Goal: Transaction & Acquisition: Download file/media

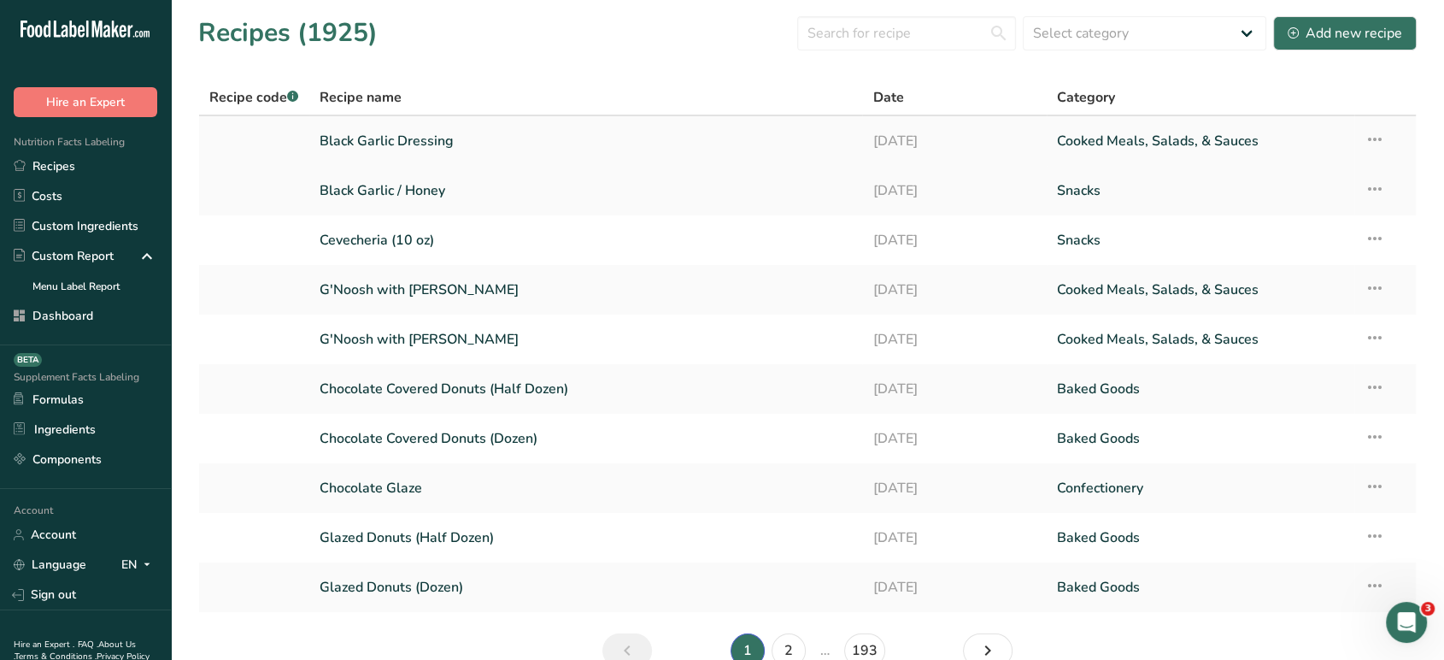
click at [437, 132] on link "Black Garlic Dressing" at bounding box center [586, 141] width 533 height 36
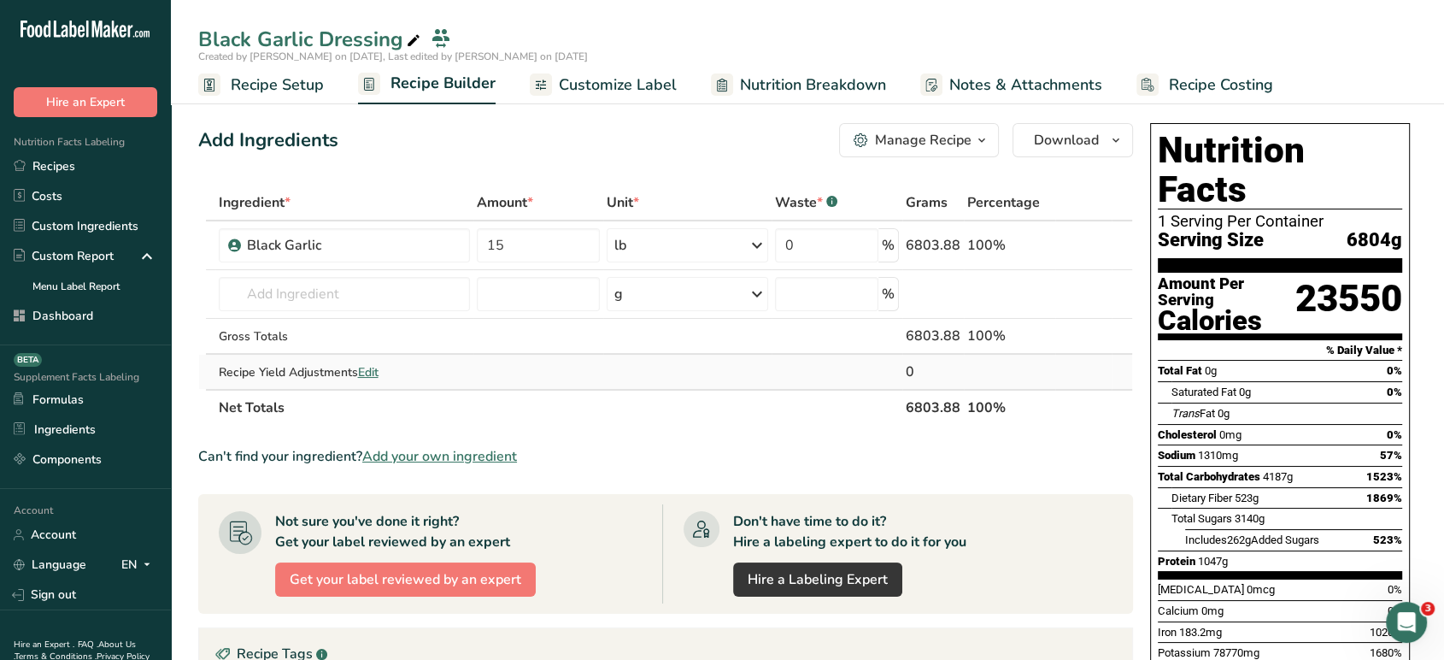
click at [365, 372] on span "Edit" at bounding box center [368, 372] width 21 height 16
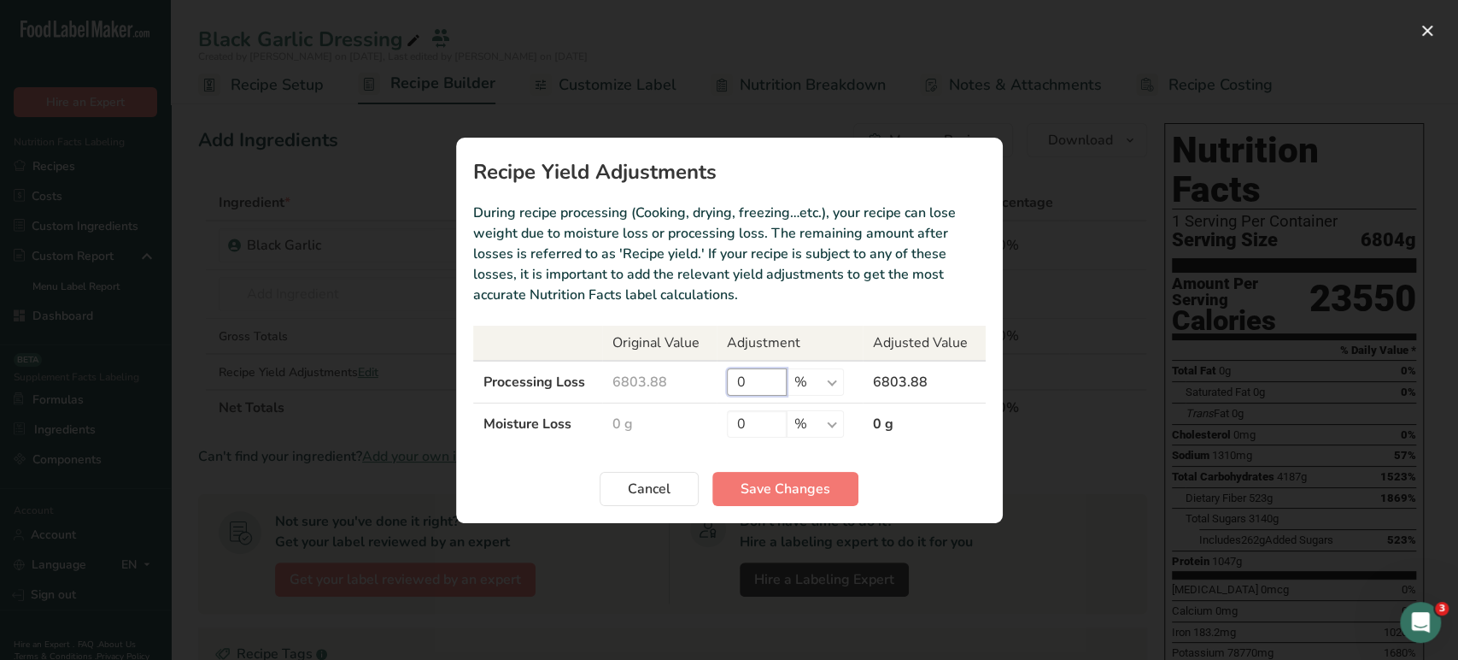
click at [752, 382] on input "0" at bounding box center [757, 381] width 60 height 27
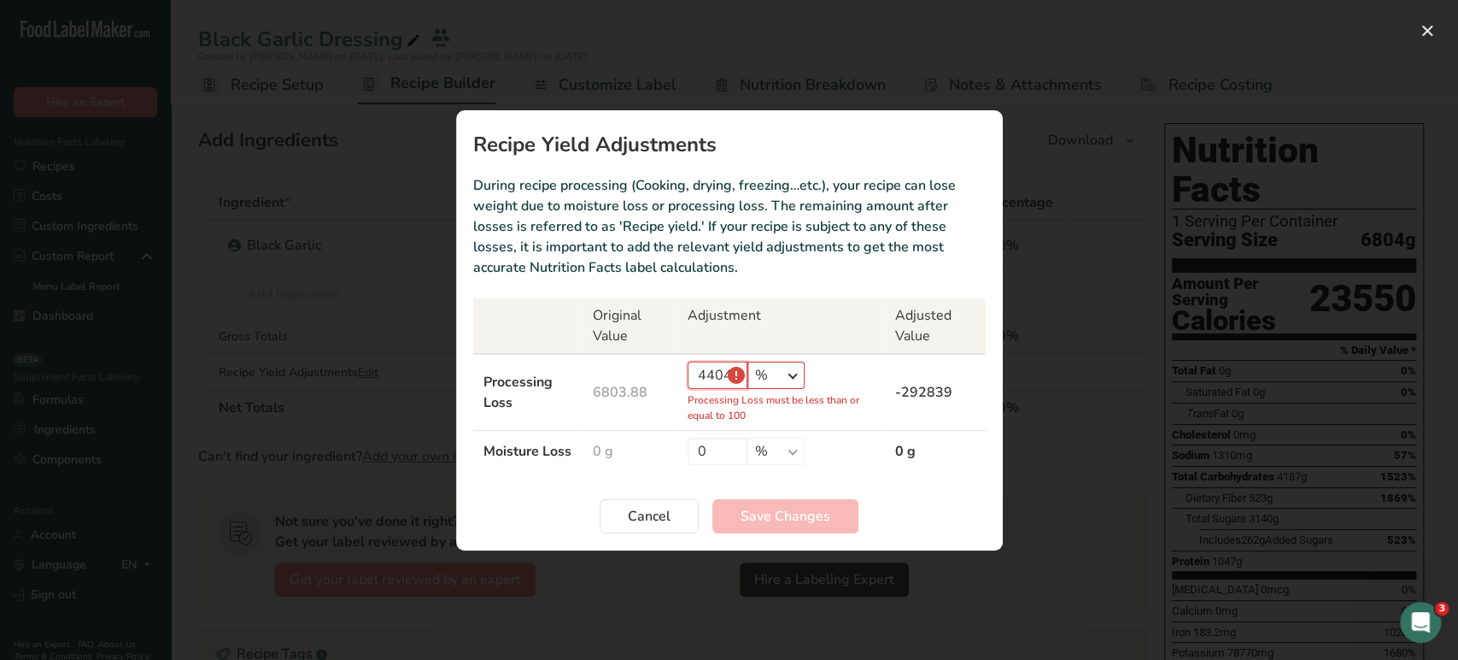
type input "4404"
click at [773, 382] on select "% g kg mg mcg lb oz" at bounding box center [776, 374] width 57 height 27
select select "0"
click at [786, 367] on select "% g kg mg mcg lb oz" at bounding box center [776, 374] width 57 height 27
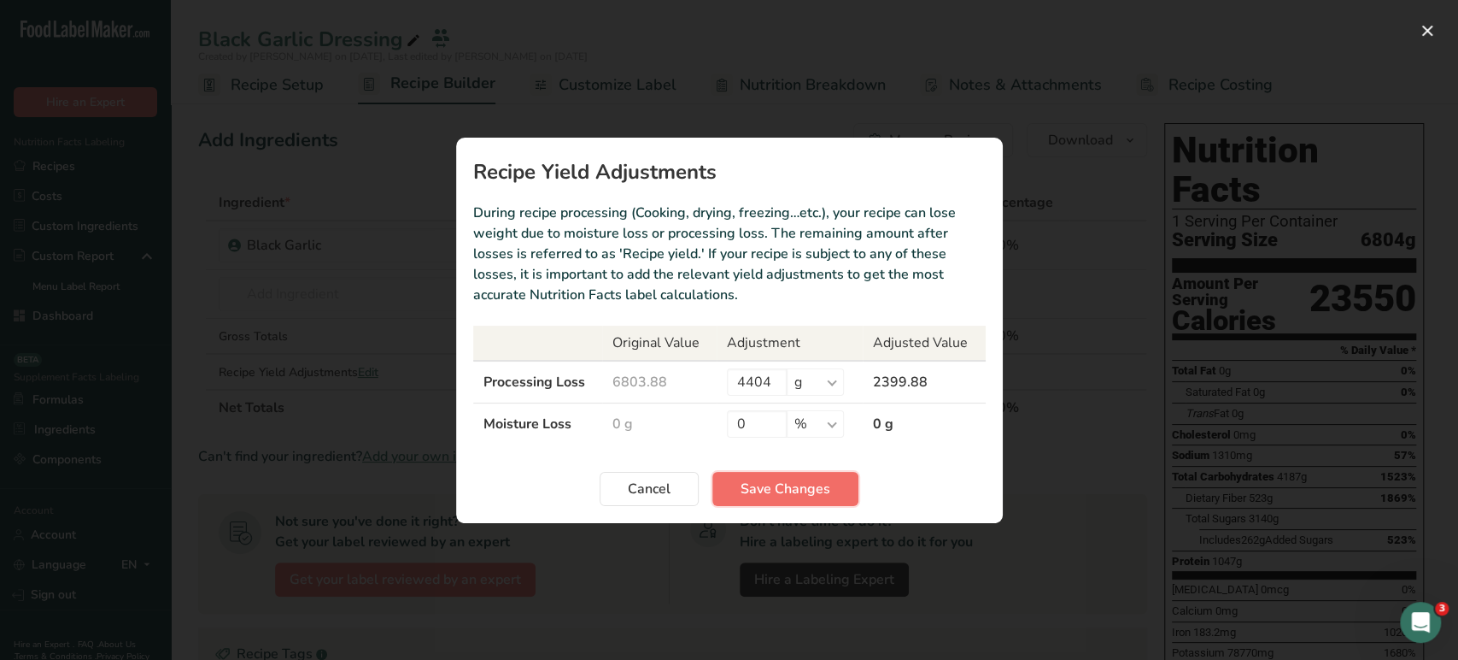
click at [753, 488] on span "Save Changes" at bounding box center [786, 488] width 90 height 21
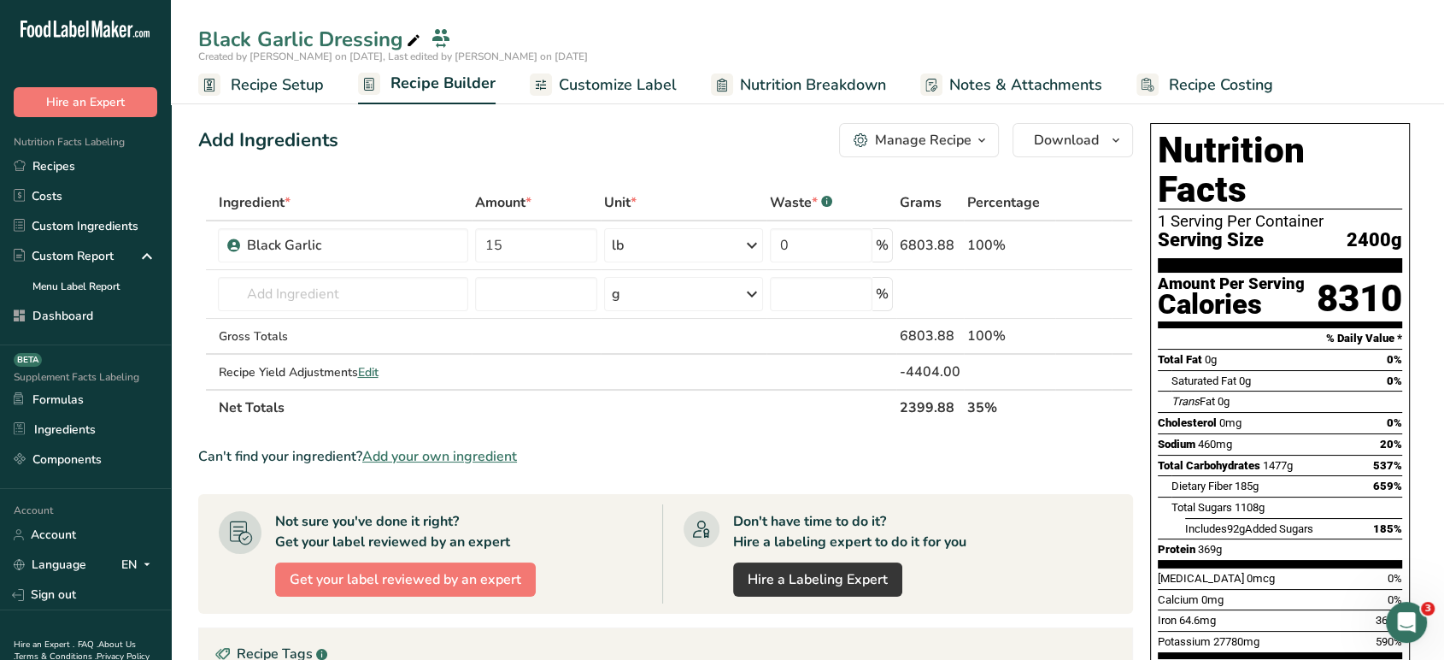
click at [321, 90] on span "Recipe Setup" at bounding box center [277, 84] width 93 height 23
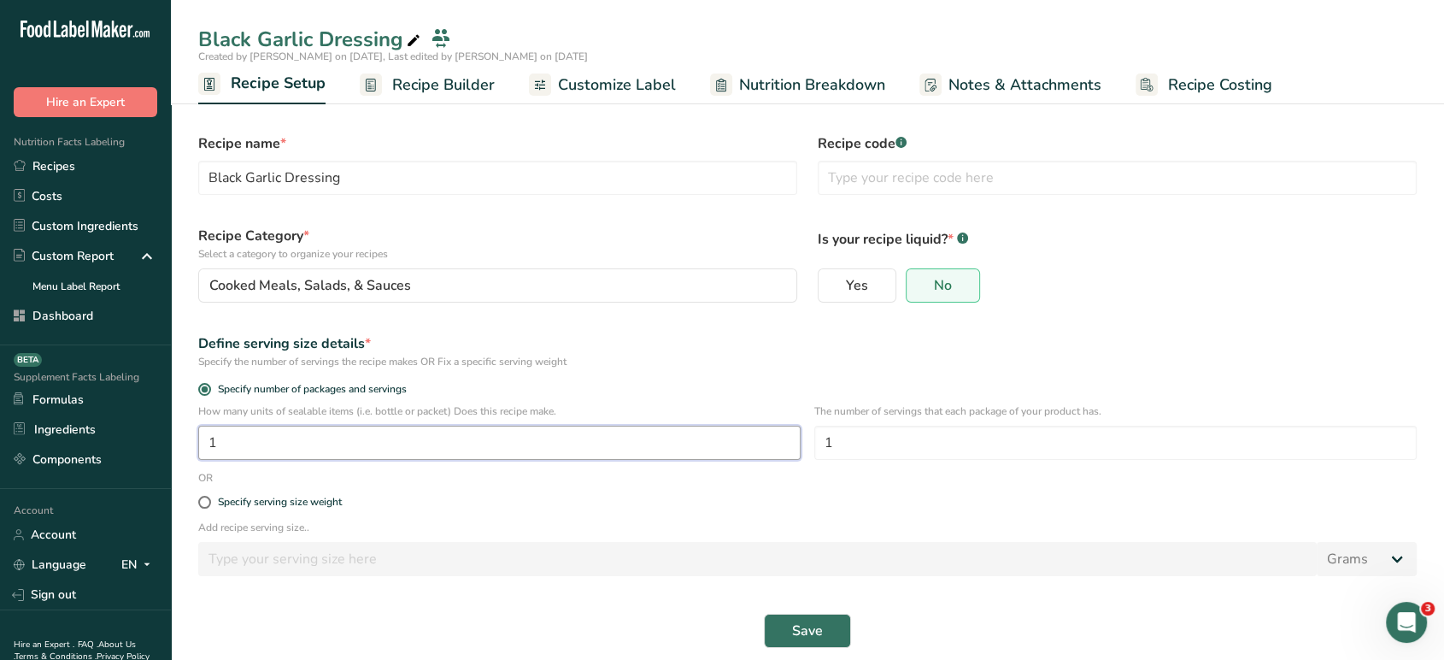
click at [485, 443] on input "1" at bounding box center [499, 442] width 602 height 34
type input "24"
click at [827, 593] on div "Save" at bounding box center [807, 630] width 1239 height 55
click at [827, 593] on button "Save" at bounding box center [807, 630] width 87 height 34
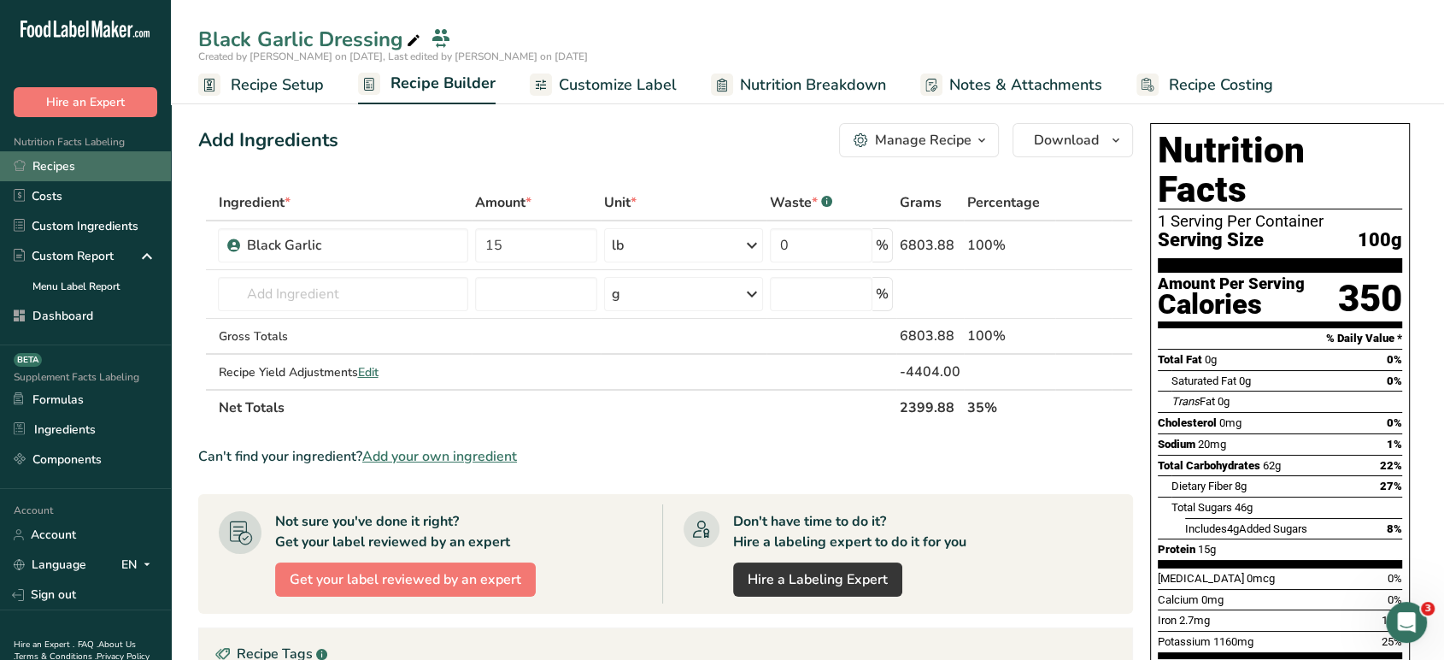
click at [124, 157] on link "Recipes" at bounding box center [85, 166] width 171 height 30
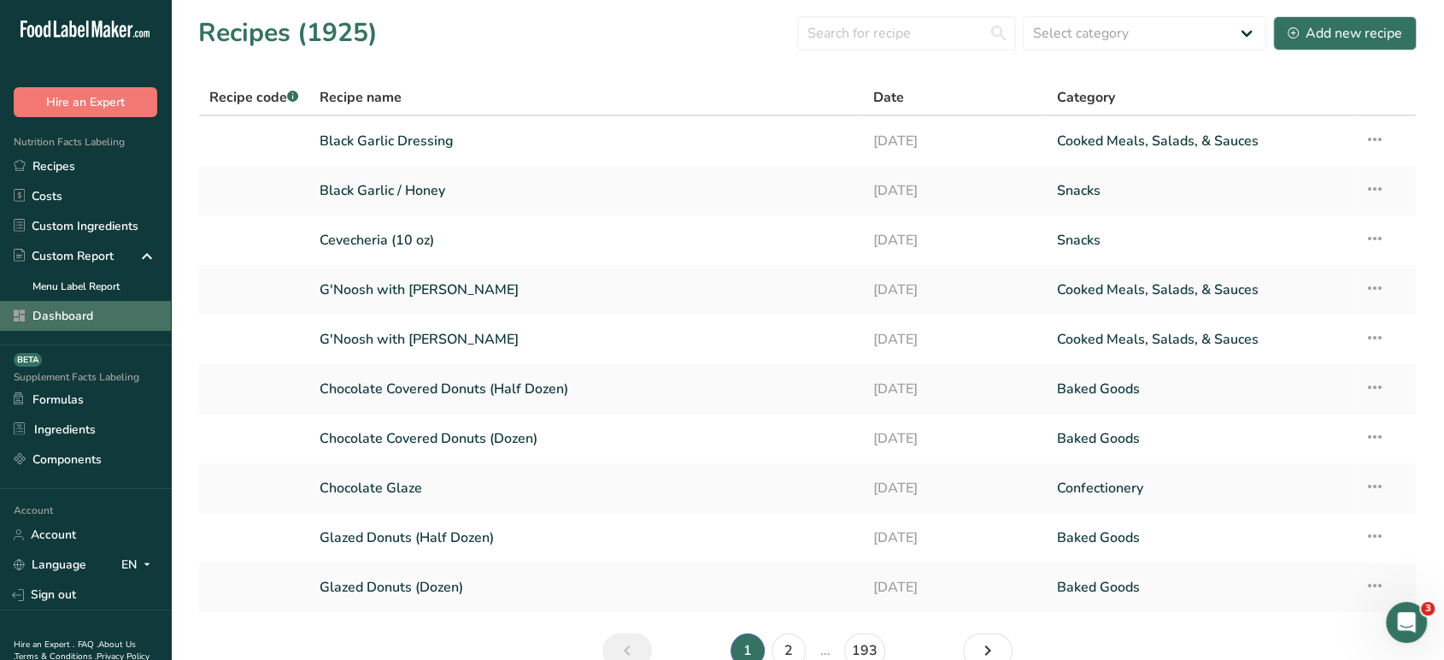
click at [102, 322] on link "Dashboard" at bounding box center [85, 316] width 171 height 30
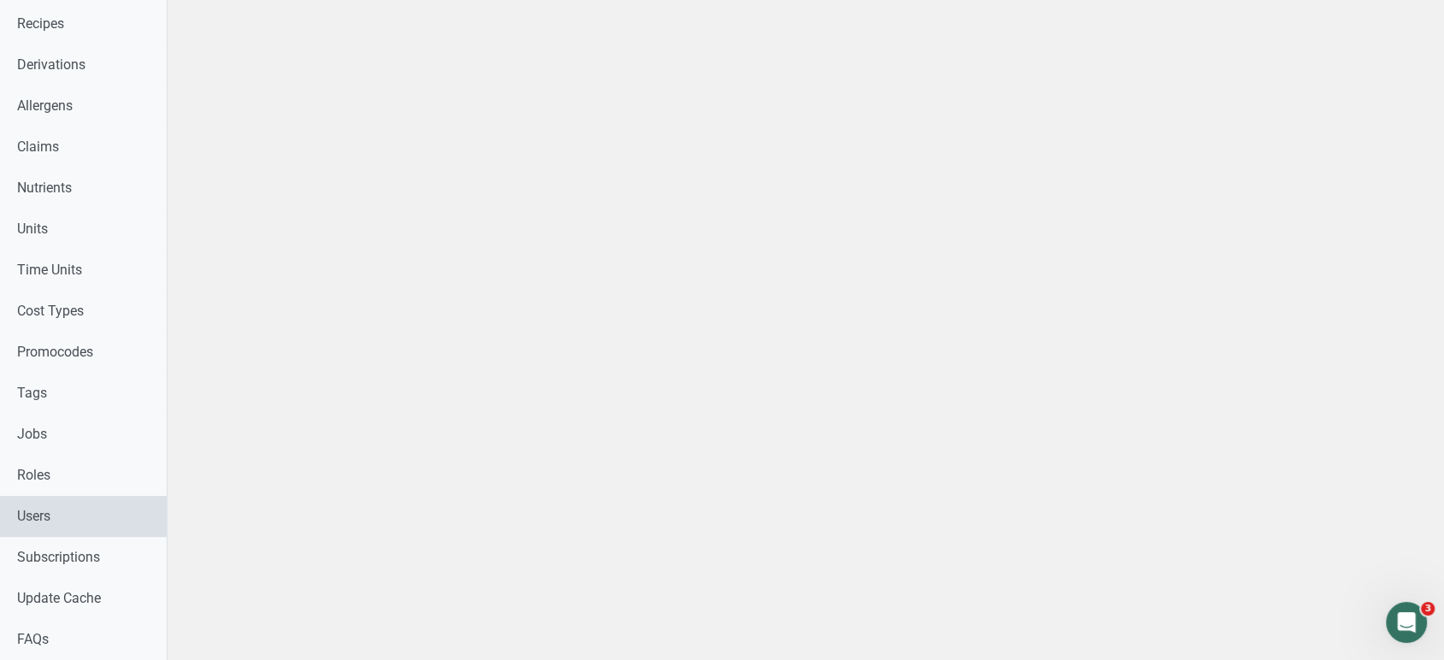
scroll to position [619, 0]
click at [48, 534] on link "Users" at bounding box center [90, 516] width 180 height 41
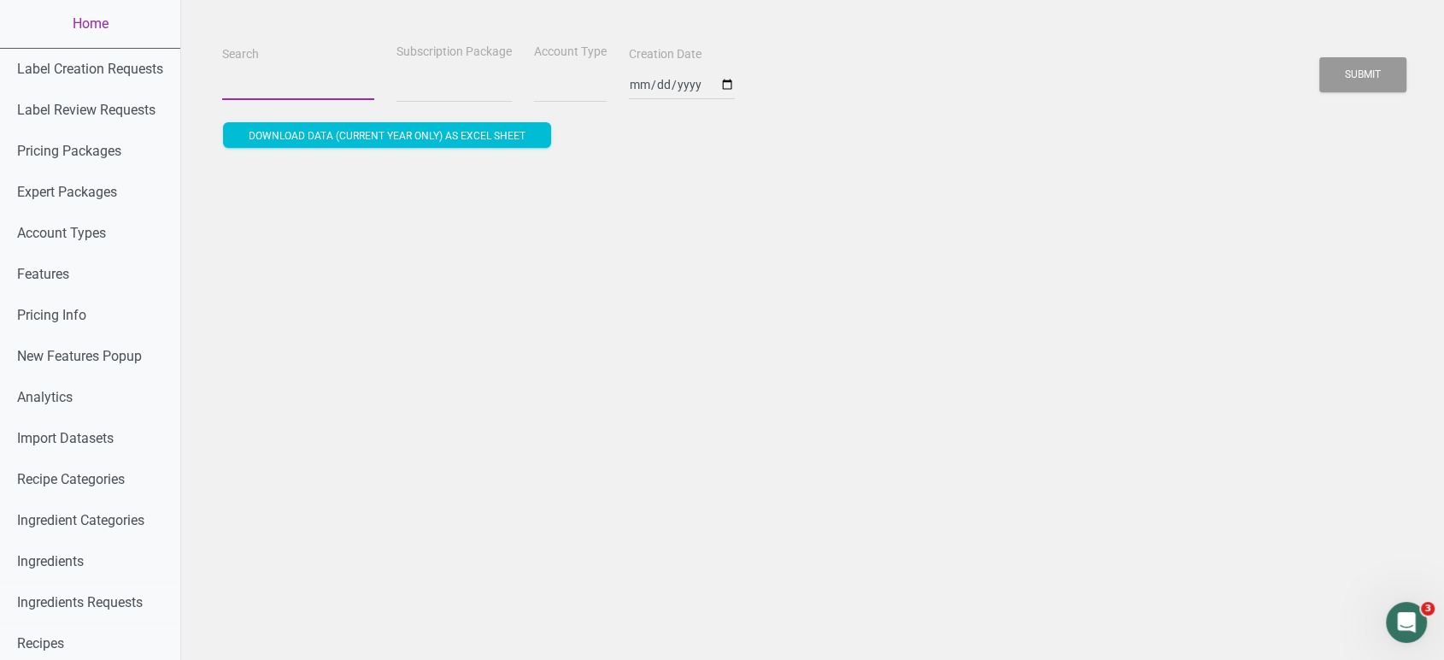
click at [330, 79] on input "Search" at bounding box center [298, 84] width 152 height 31
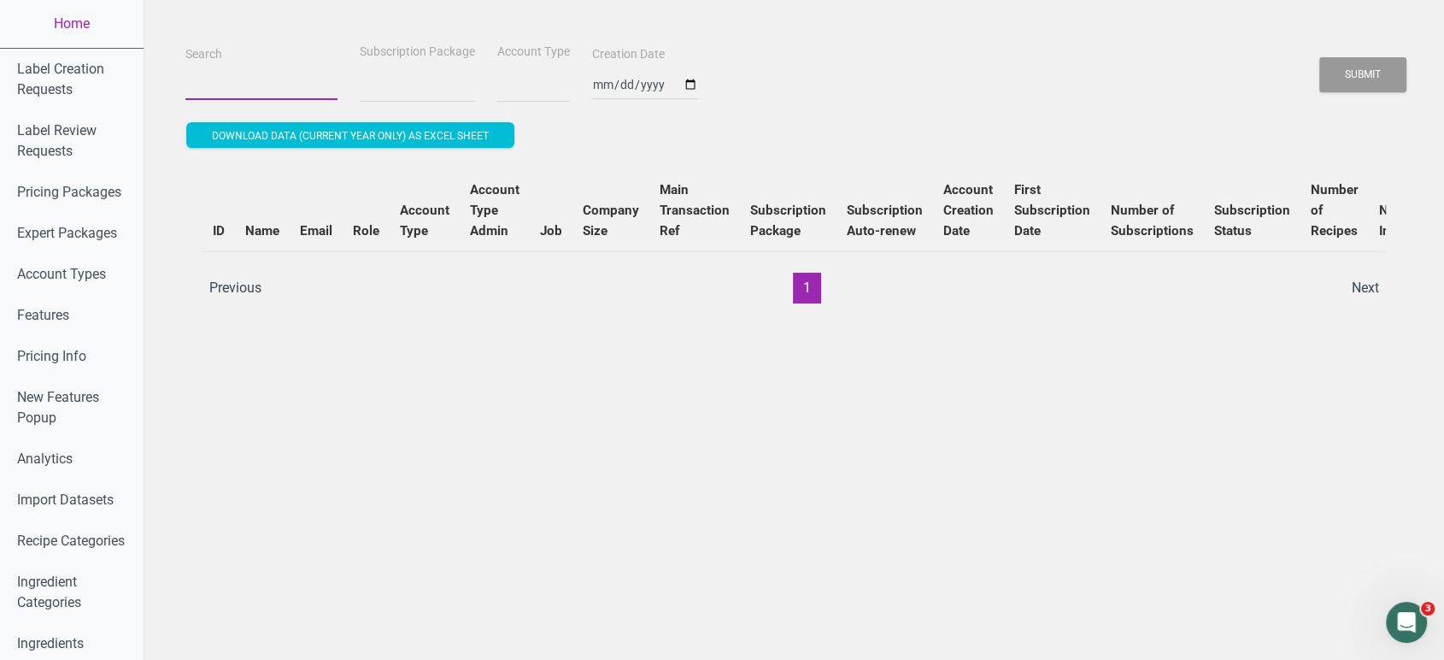
select select
paste input "[PERSON_NAME][EMAIL_ADDRESS][PERSON_NAME][DOMAIN_NAME]"
type input "[PERSON_NAME][EMAIL_ADDRESS][PERSON_NAME][DOMAIN_NAME]"
select select
click at [1299, 57] on button "Submit" at bounding box center [1362, 74] width 87 height 35
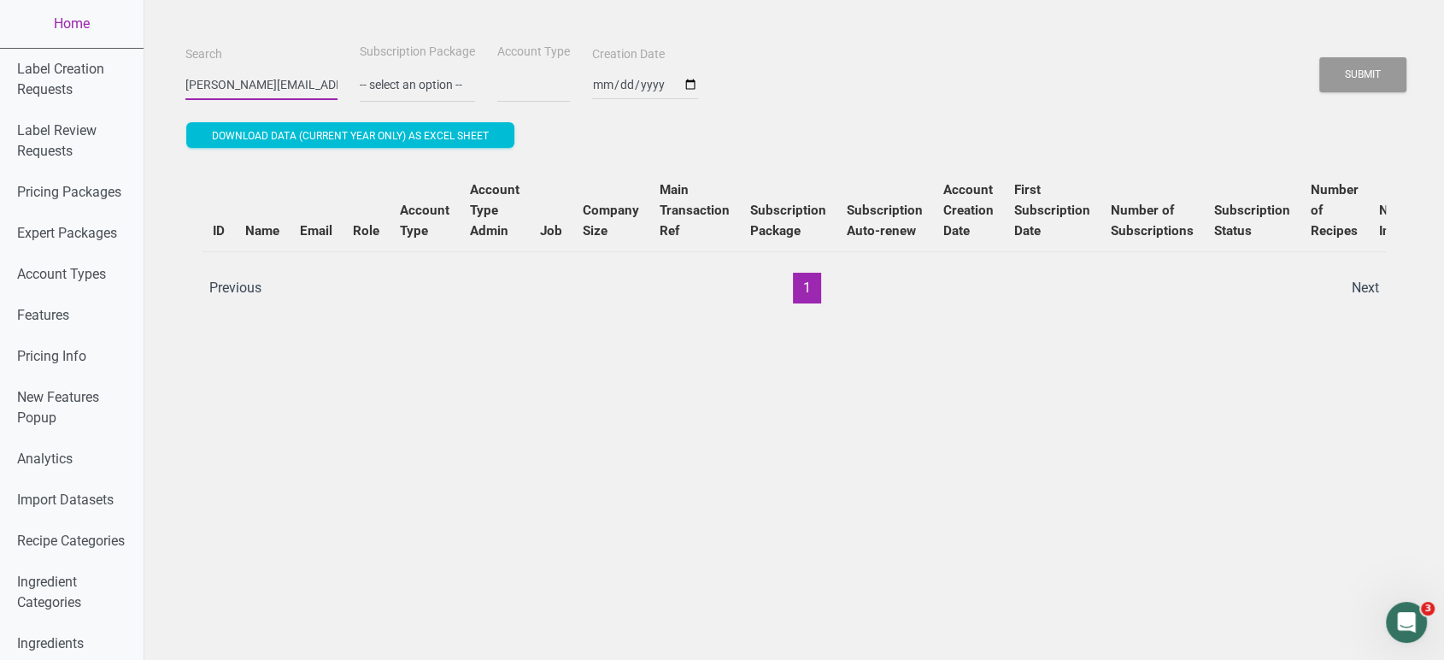
click at [1299, 57] on button "Submit" at bounding box center [1362, 74] width 87 height 35
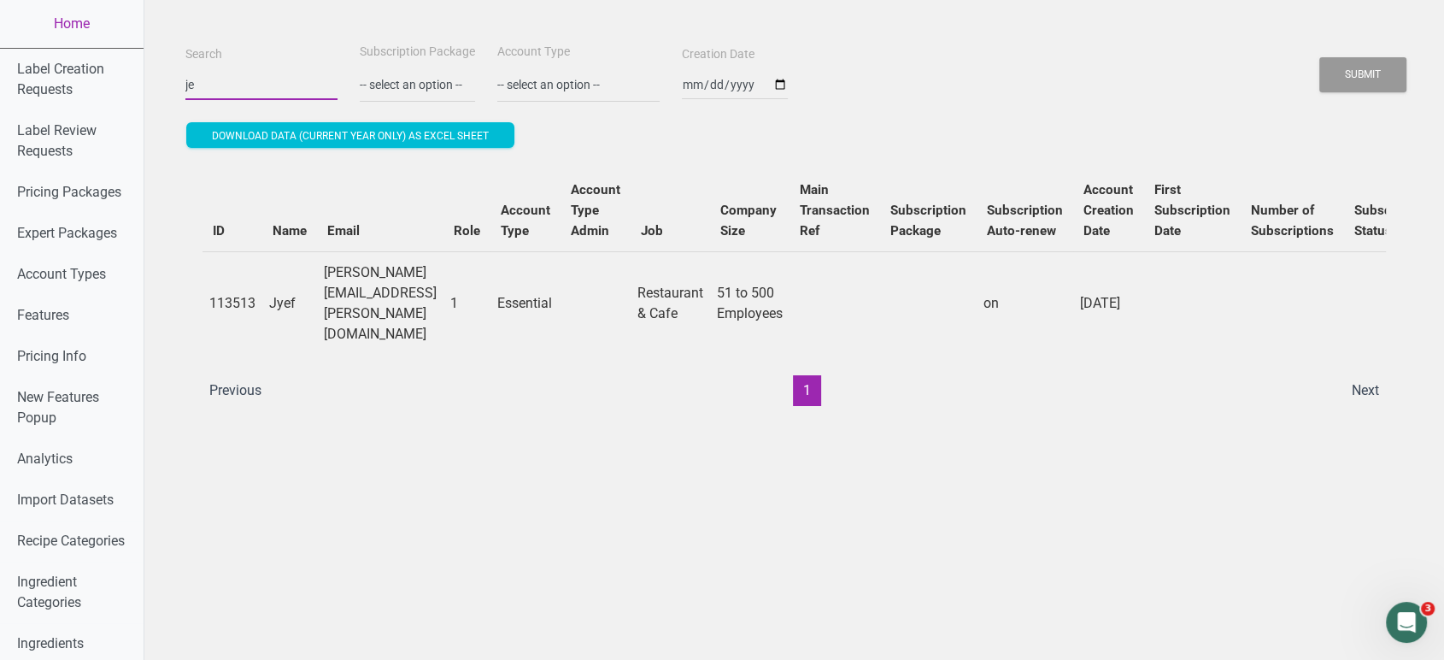
type input "j"
paste input "[PERSON_NAME][EMAIL_ADDRESS][PERSON_NAME][DOMAIN_NAME]"
click at [1299, 57] on button "Submit" at bounding box center [1362, 74] width 87 height 35
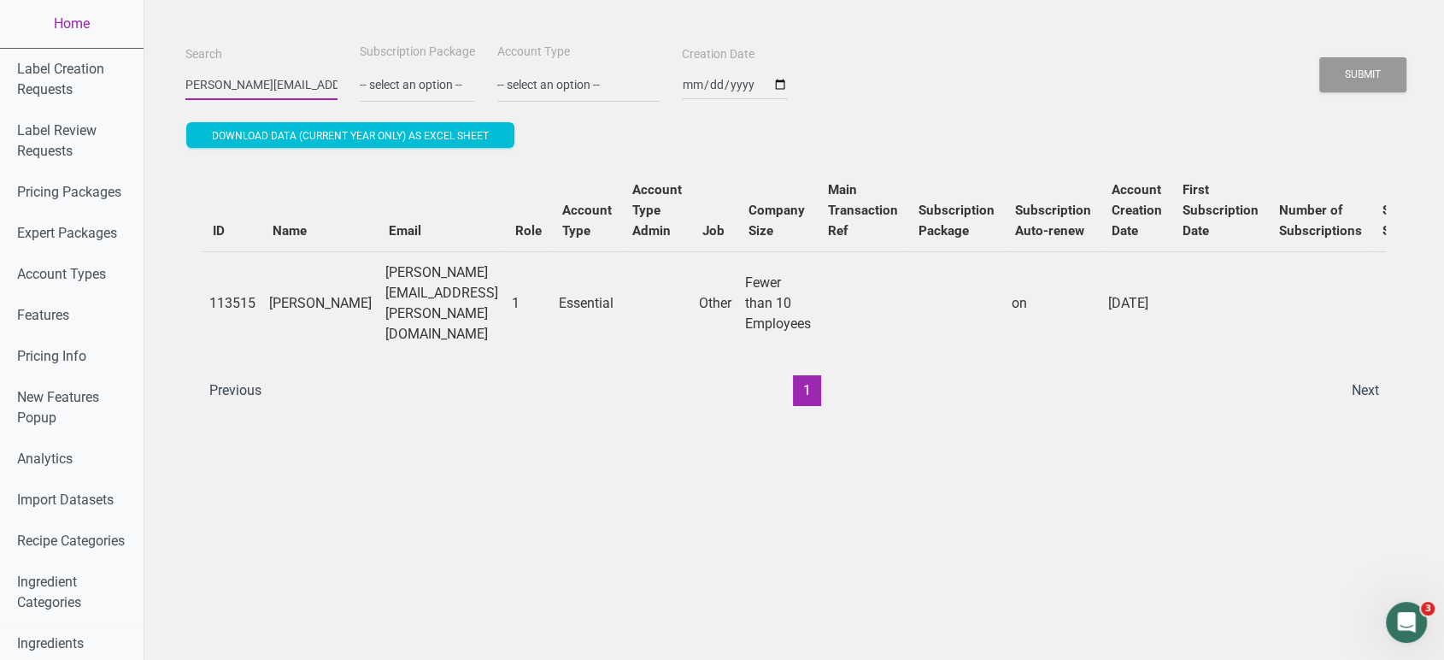
scroll to position [0, 0]
type input "j"
paste input "[EMAIL_ADDRESS][DOMAIN_NAME]"
click at [1299, 57] on button "Submit" at bounding box center [1362, 74] width 87 height 35
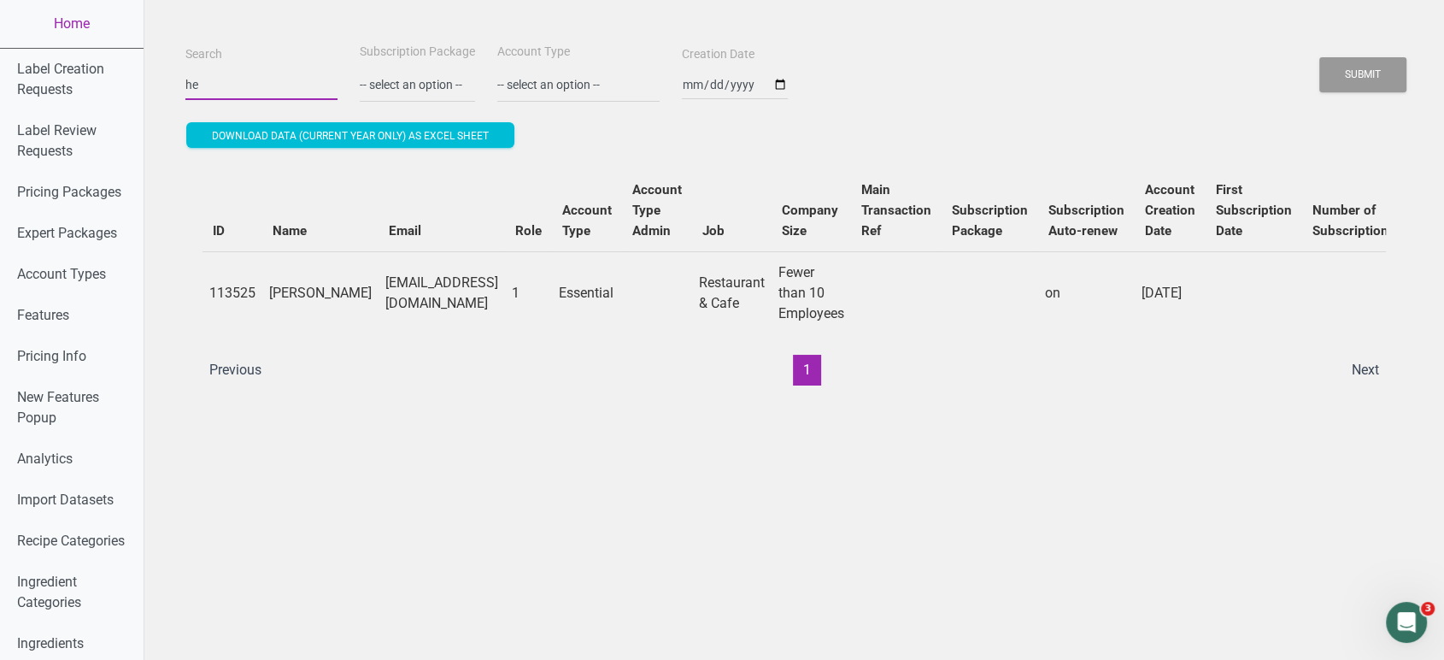
type input "h"
paste input "[EMAIL_ADDRESS][DOMAIN_NAME]"
click at [1299, 57] on button "Submit" at bounding box center [1362, 74] width 87 height 35
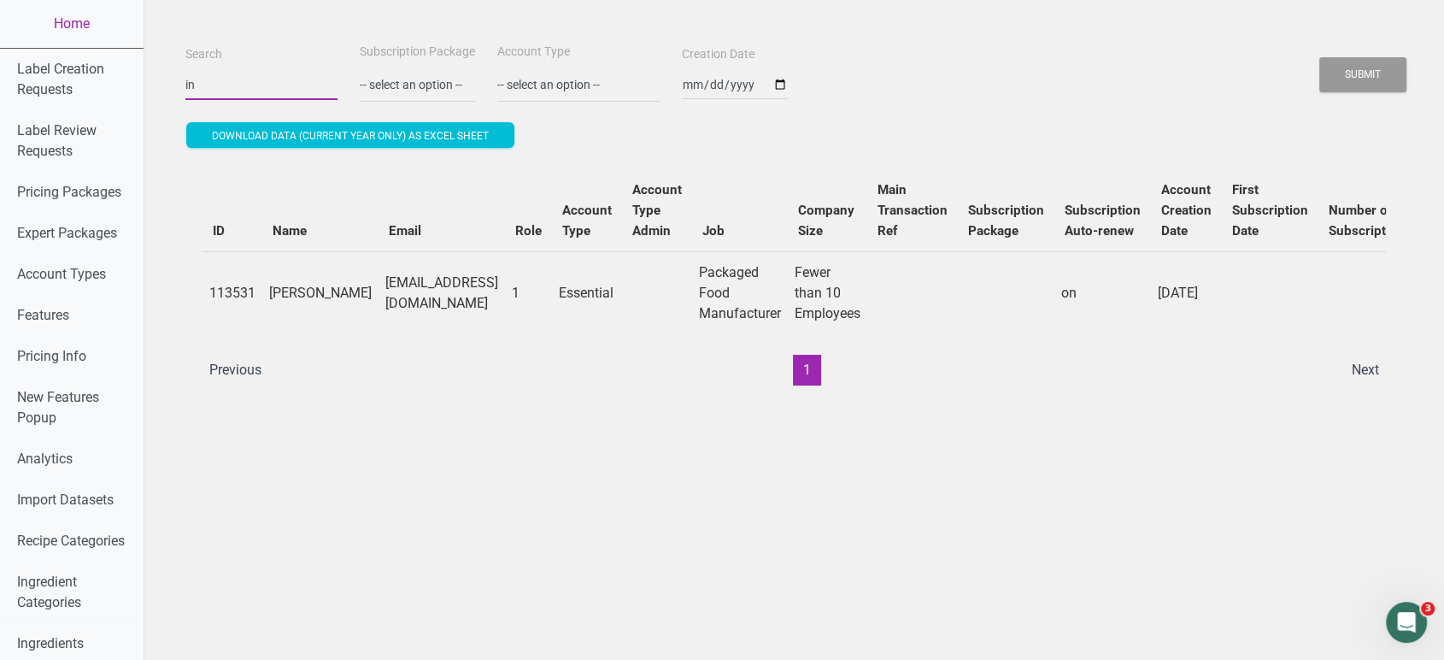
type input "i"
paste input "[EMAIL_ADDRESS][DOMAIN_NAME]"
click at [1299, 57] on button "Submit" at bounding box center [1362, 74] width 87 height 35
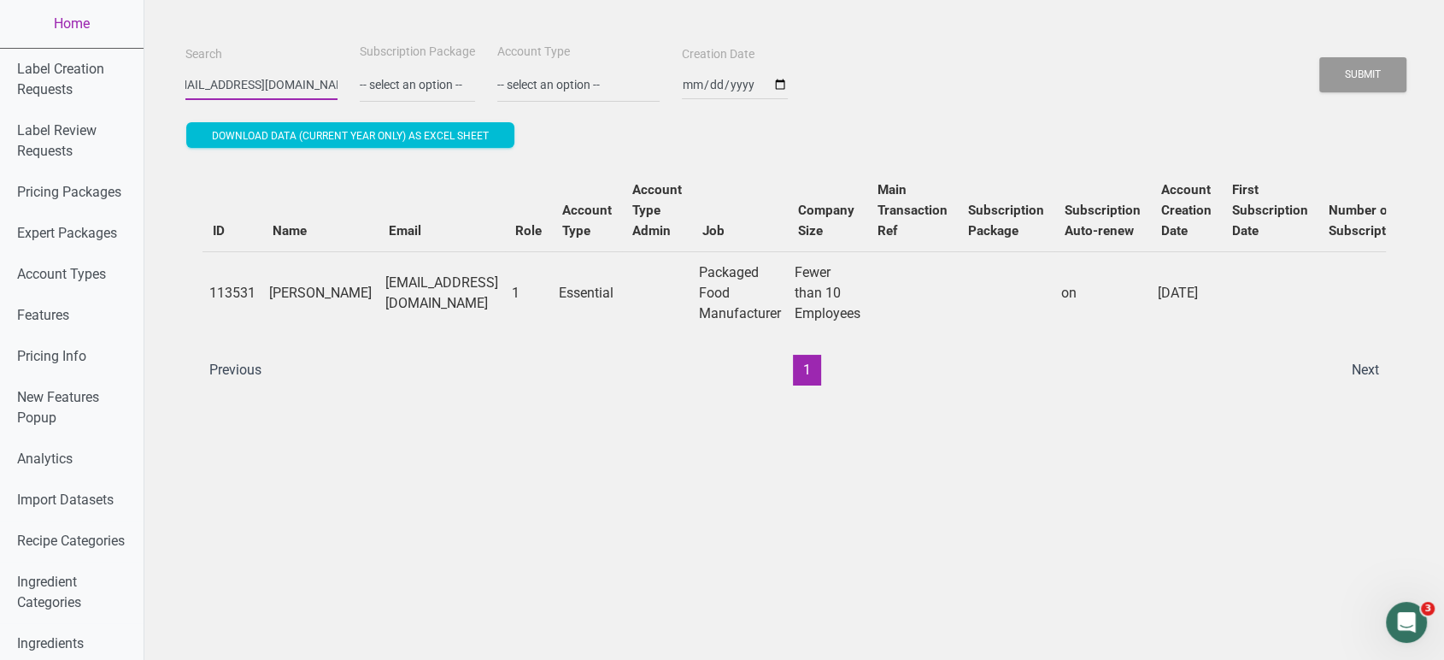
click at [1299, 57] on button "Submit" at bounding box center [1362, 74] width 87 height 35
type input "v"
paste input "[EMAIL_ADDRESS][DOMAIN_NAME]"
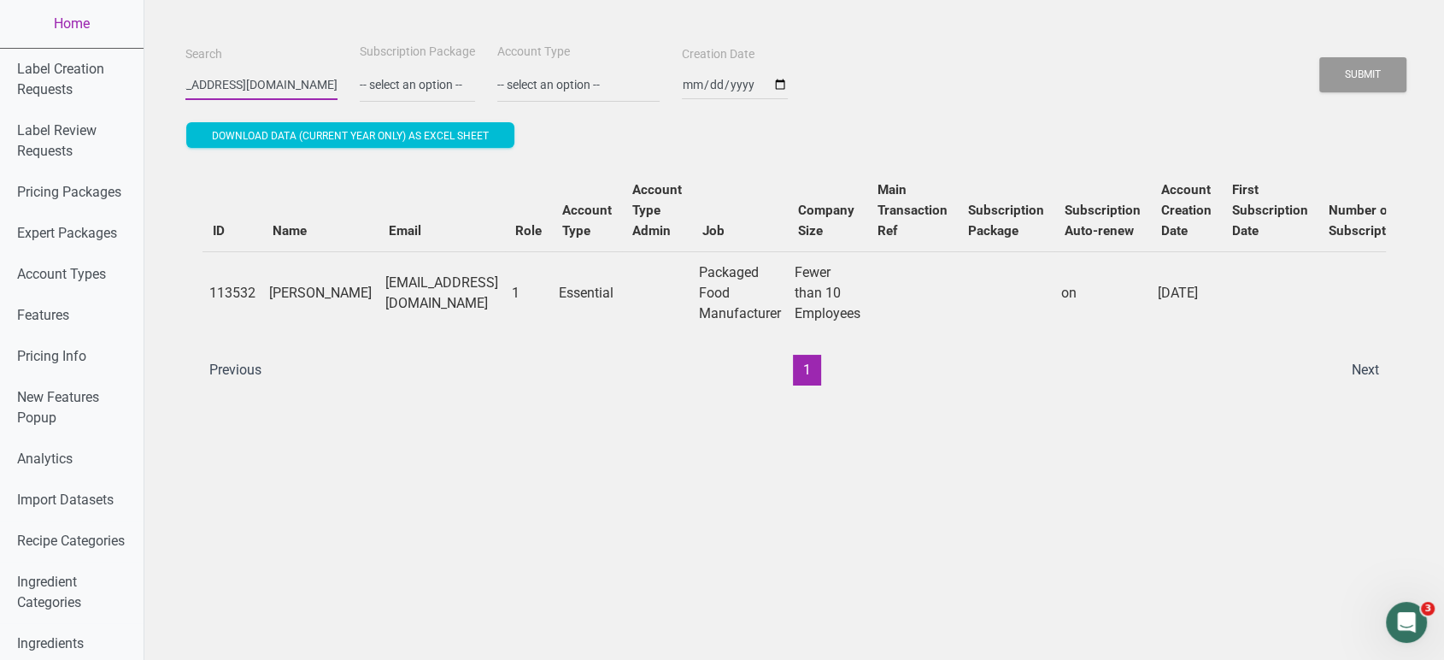
click at [1299, 57] on button "Submit" at bounding box center [1362, 74] width 87 height 35
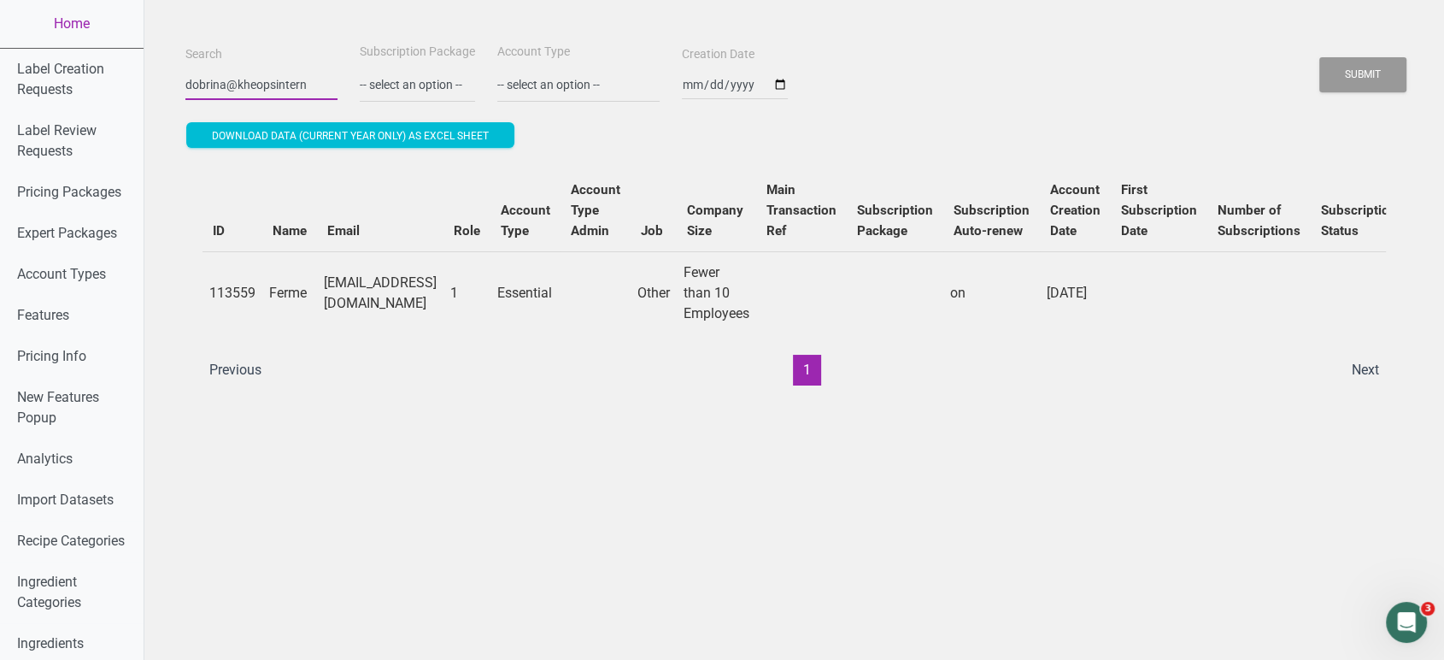
scroll to position [0, 0]
type input "d"
paste input "[EMAIL_ADDRESS][DOMAIN_NAME]"
click at [1299, 57] on button "Submit" at bounding box center [1362, 74] width 87 height 35
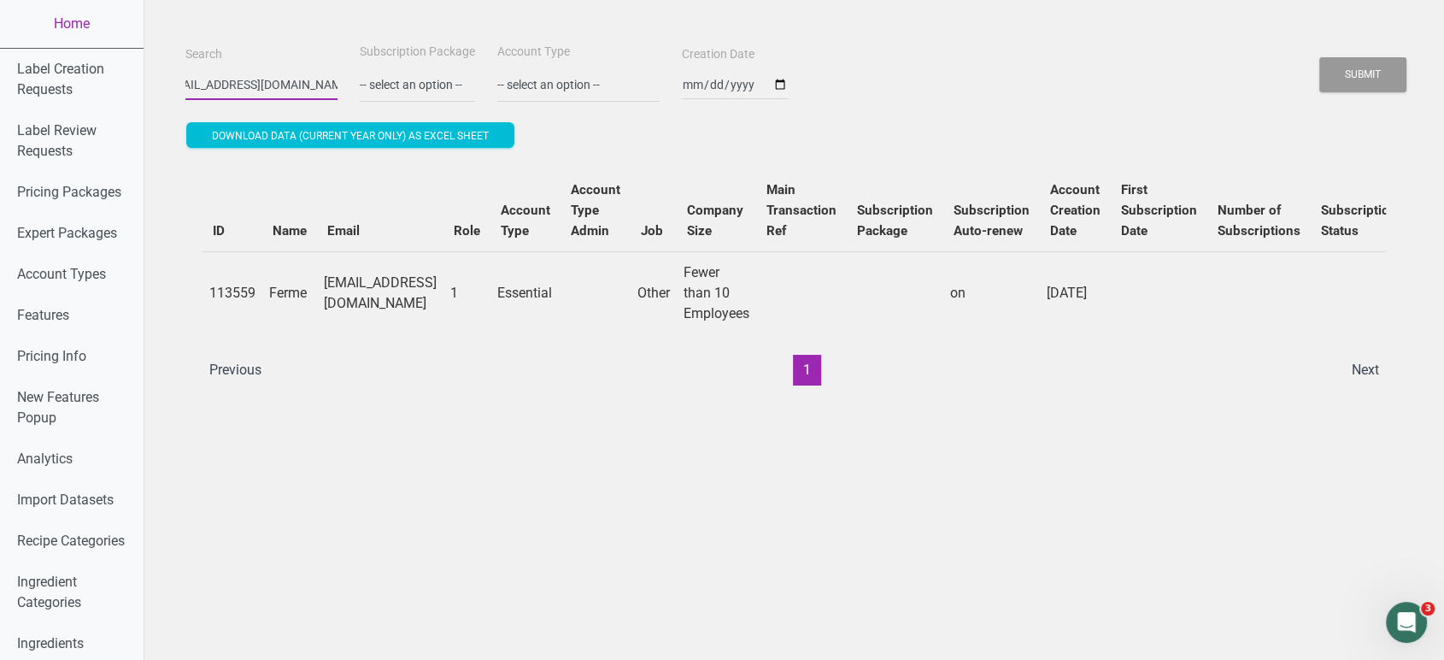
click at [1299, 57] on button "Submit" at bounding box center [1362, 74] width 87 height 35
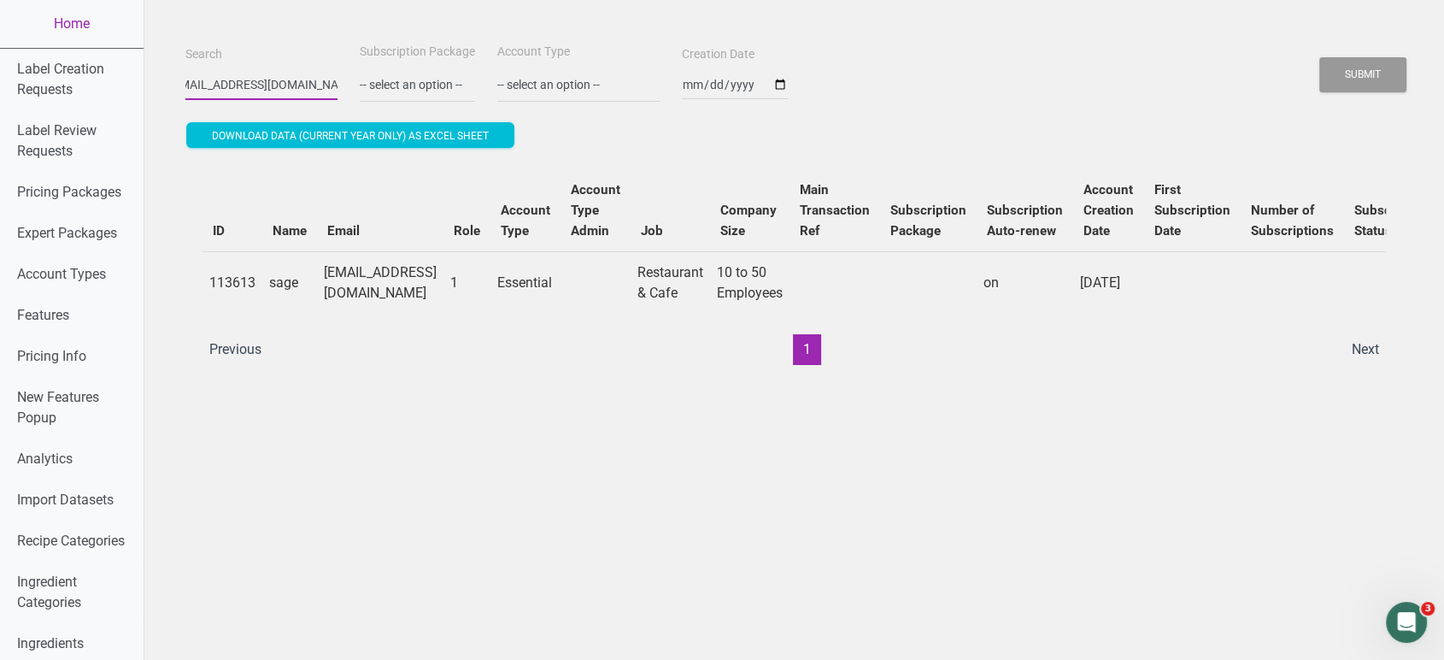
scroll to position [0, 0]
type input "i"
paste input "[EMAIL_ADDRESS][DOMAIN_NAME]"
type input "[EMAIL_ADDRESS][DOMAIN_NAME]"
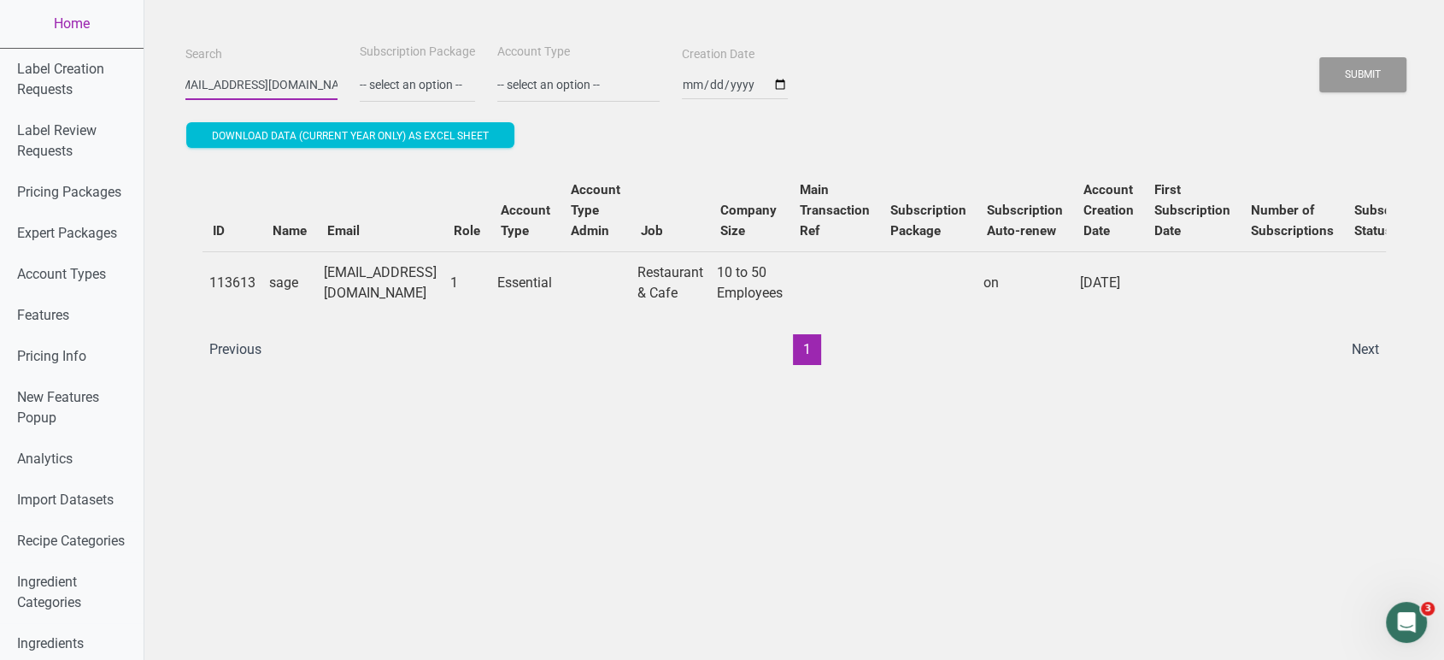
click at [1299, 57] on button "Submit" at bounding box center [1362, 74] width 87 height 35
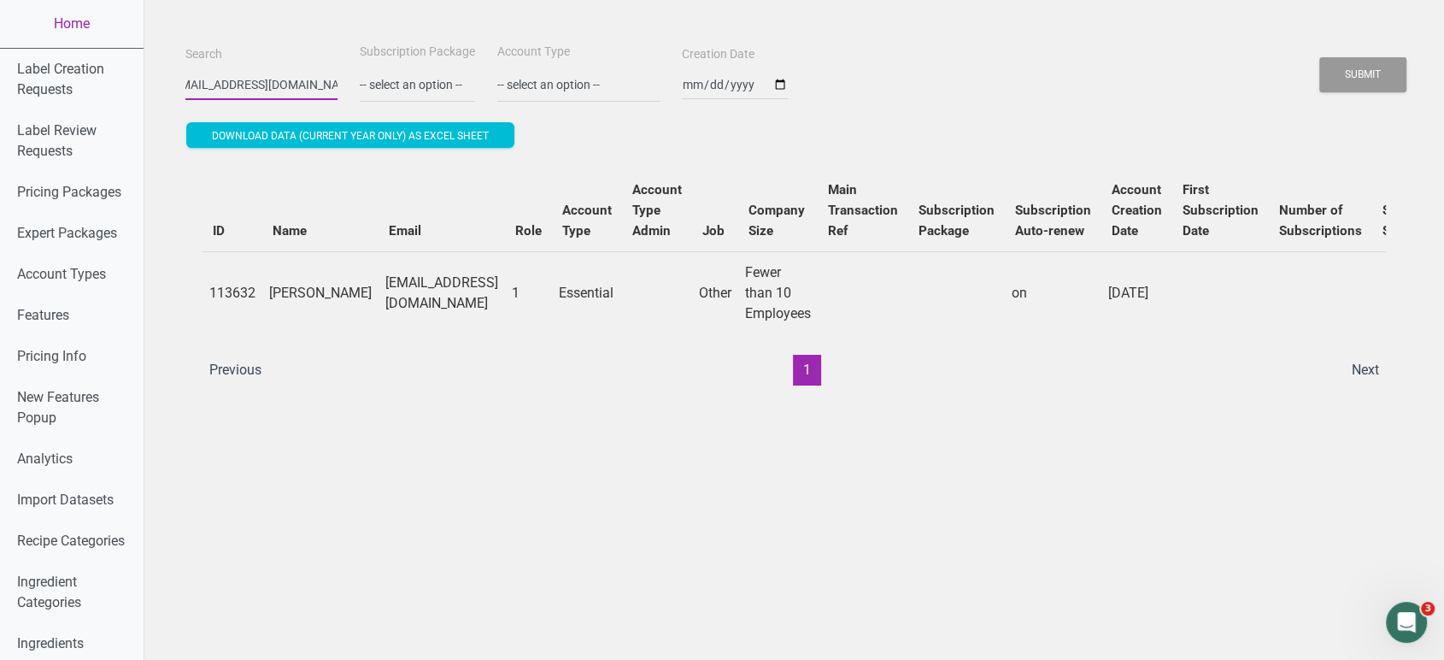
scroll to position [0, 0]
click at [58, 24] on link "Home" at bounding box center [72, 24] width 144 height 48
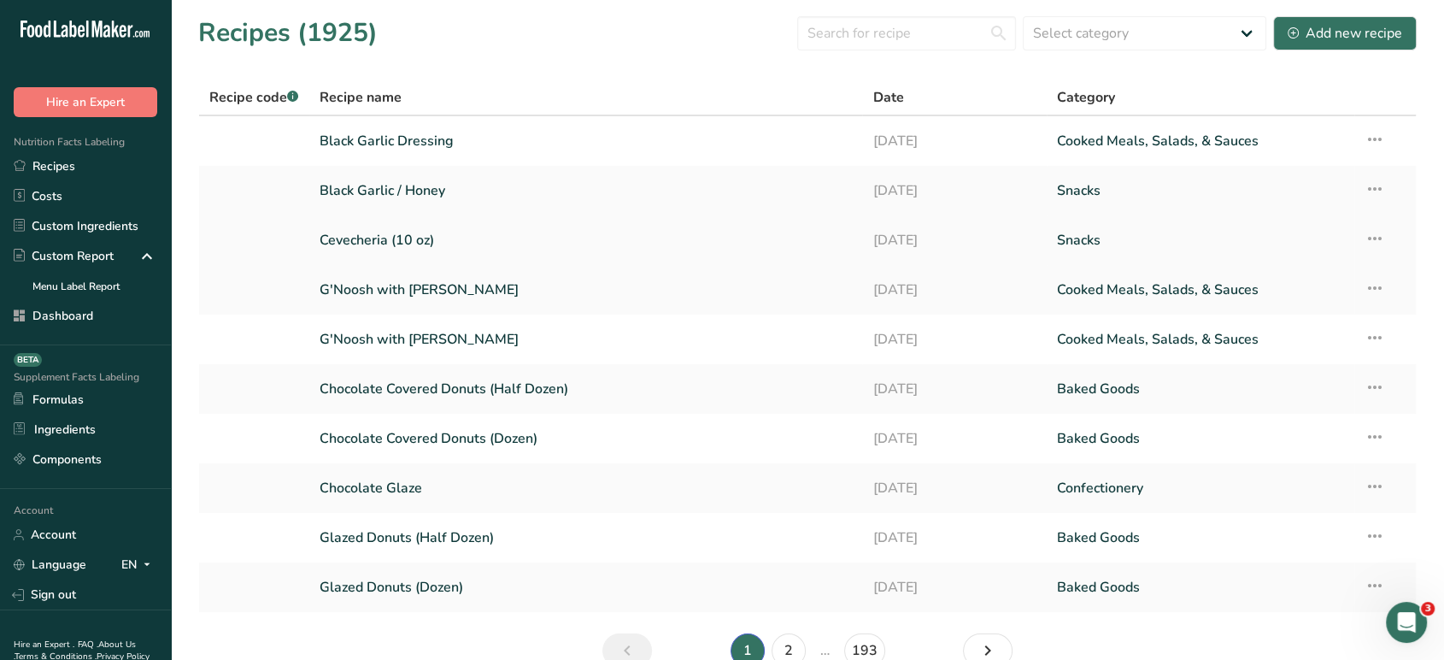
click at [1299, 232] on icon at bounding box center [1374, 238] width 21 height 31
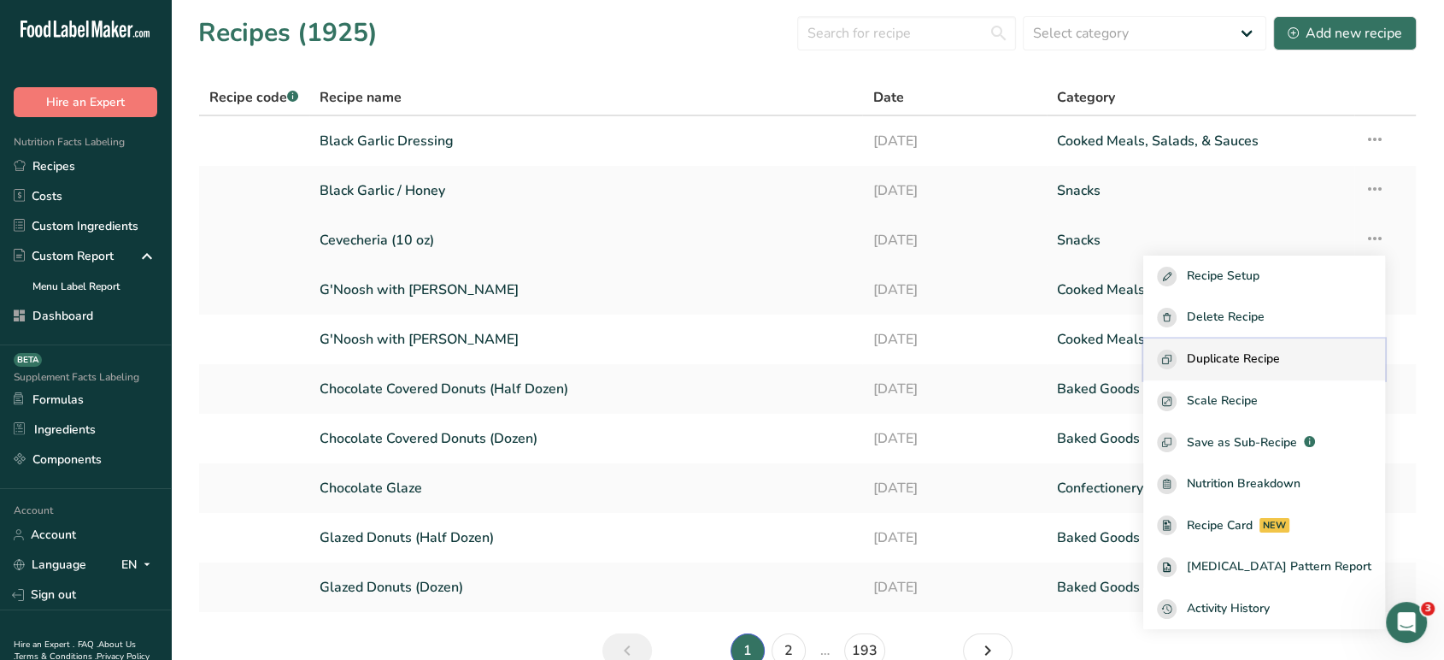
click at [1250, 349] on span "Duplicate Recipe" at bounding box center [1233, 359] width 93 height 20
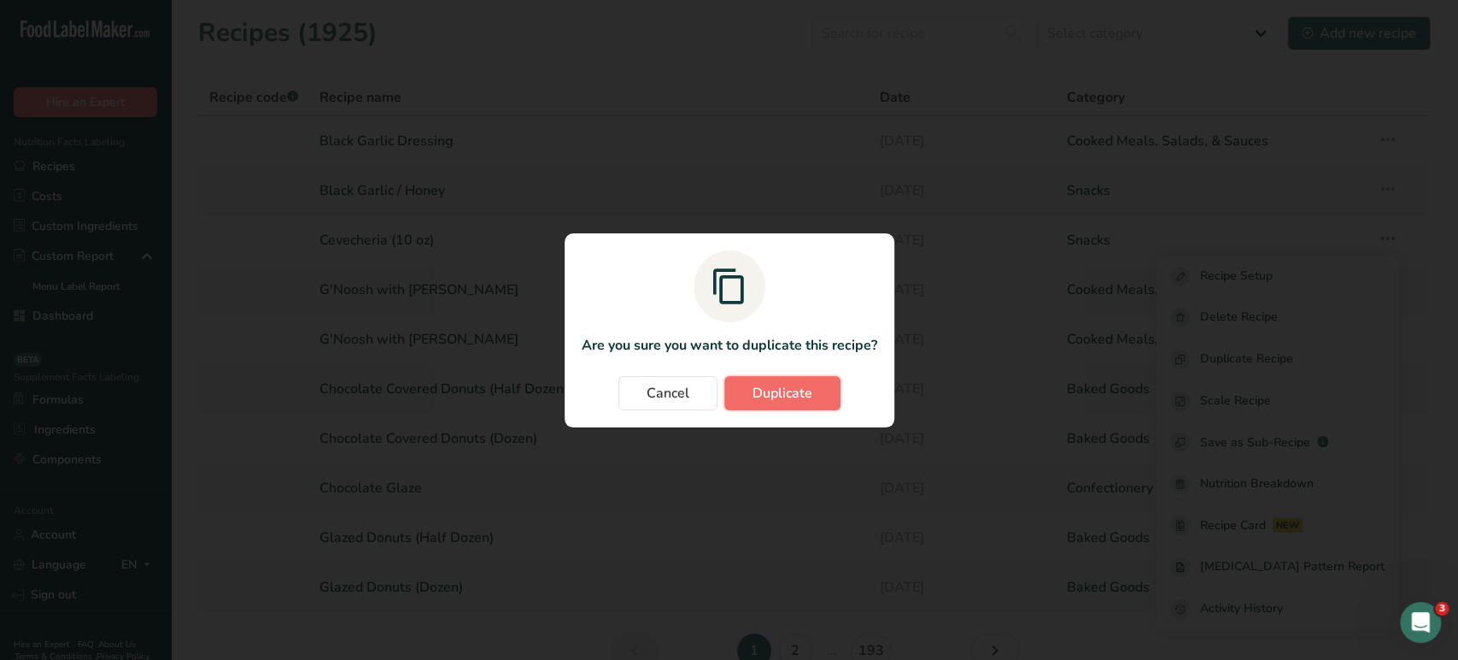
click at [782, 389] on span "Duplicate" at bounding box center [783, 393] width 60 height 21
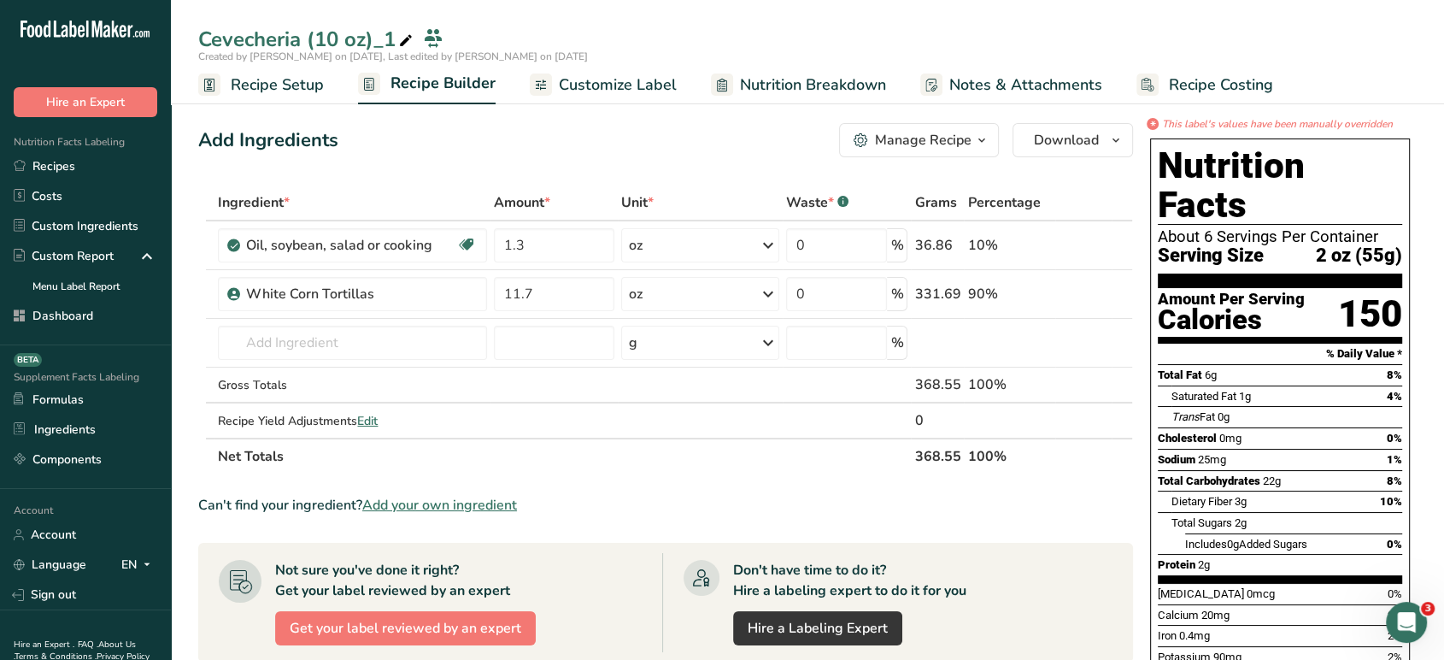
click at [394, 34] on div "Cevecheria (10 oz)_1" at bounding box center [307, 39] width 218 height 31
type input "C"
type input "[PERSON_NAME] (3.5 oz)"
click at [473, 169] on div "Add Ingredients Manage Recipe Delete Recipe Duplicate Recipe Scale Recipe Save …" at bounding box center [670, 589] width 945 height 947
click at [600, 95] on span "Customize Label" at bounding box center [618, 84] width 118 height 23
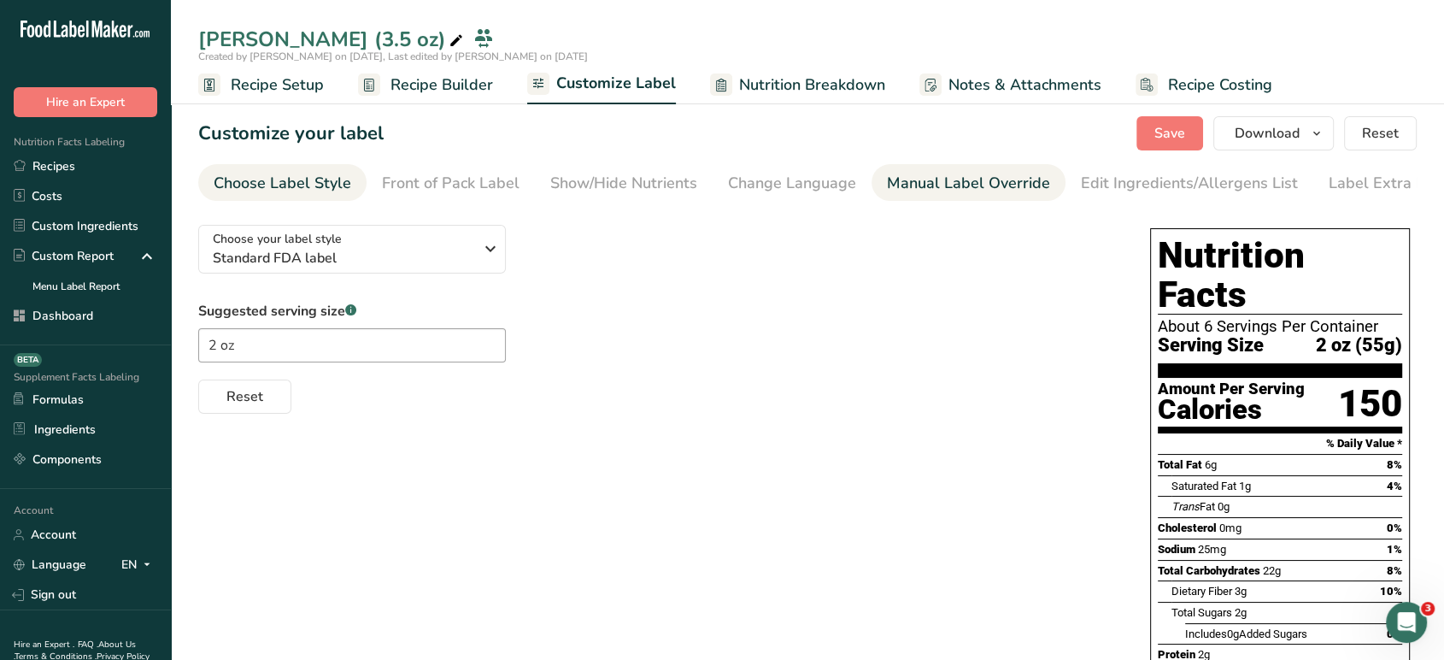
click at [938, 189] on div "Manual Label Override" at bounding box center [968, 183] width 163 height 23
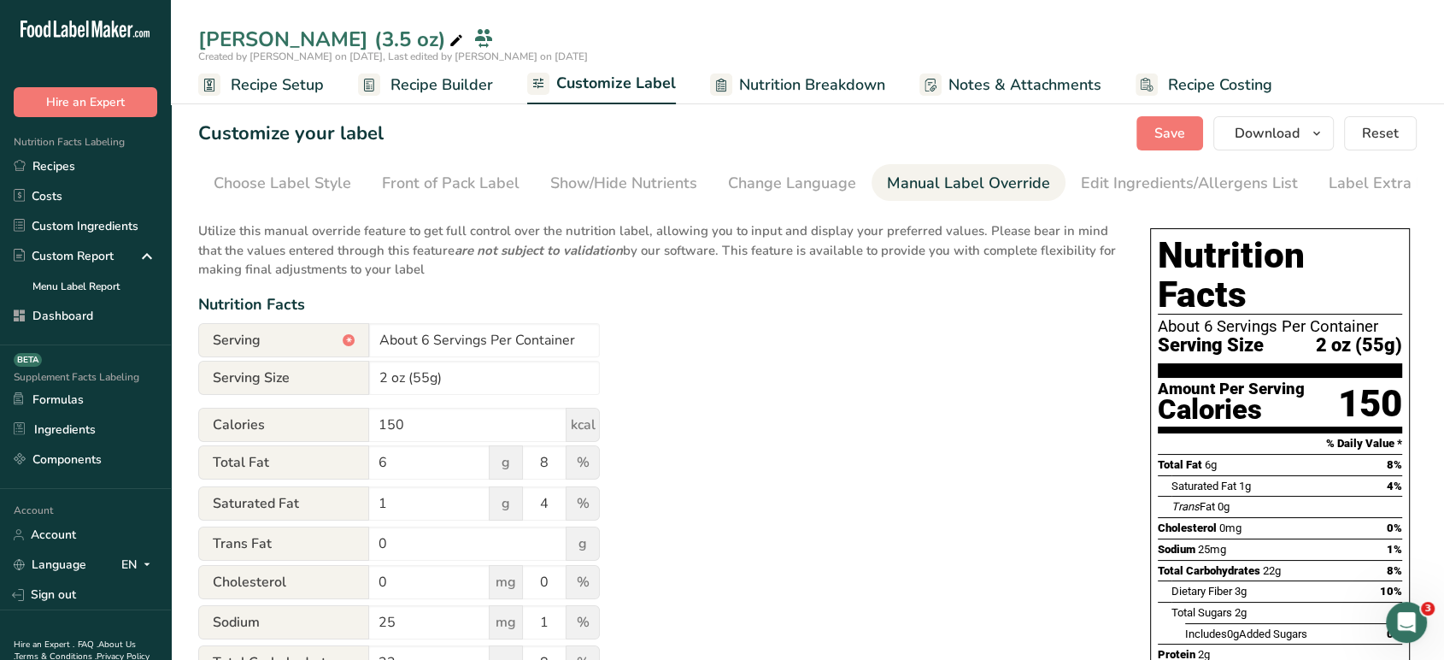
scroll to position [0, 23]
drag, startPoint x: 428, startPoint y: 343, endPoint x: 367, endPoint y: 337, distance: 61.8
click at [367, 337] on div "Serving * About 6 Servings Per Container" at bounding box center [399, 340] width 402 height 34
type input "2 Servings Per Container"
click at [1173, 135] on span "Save" at bounding box center [1169, 133] width 31 height 21
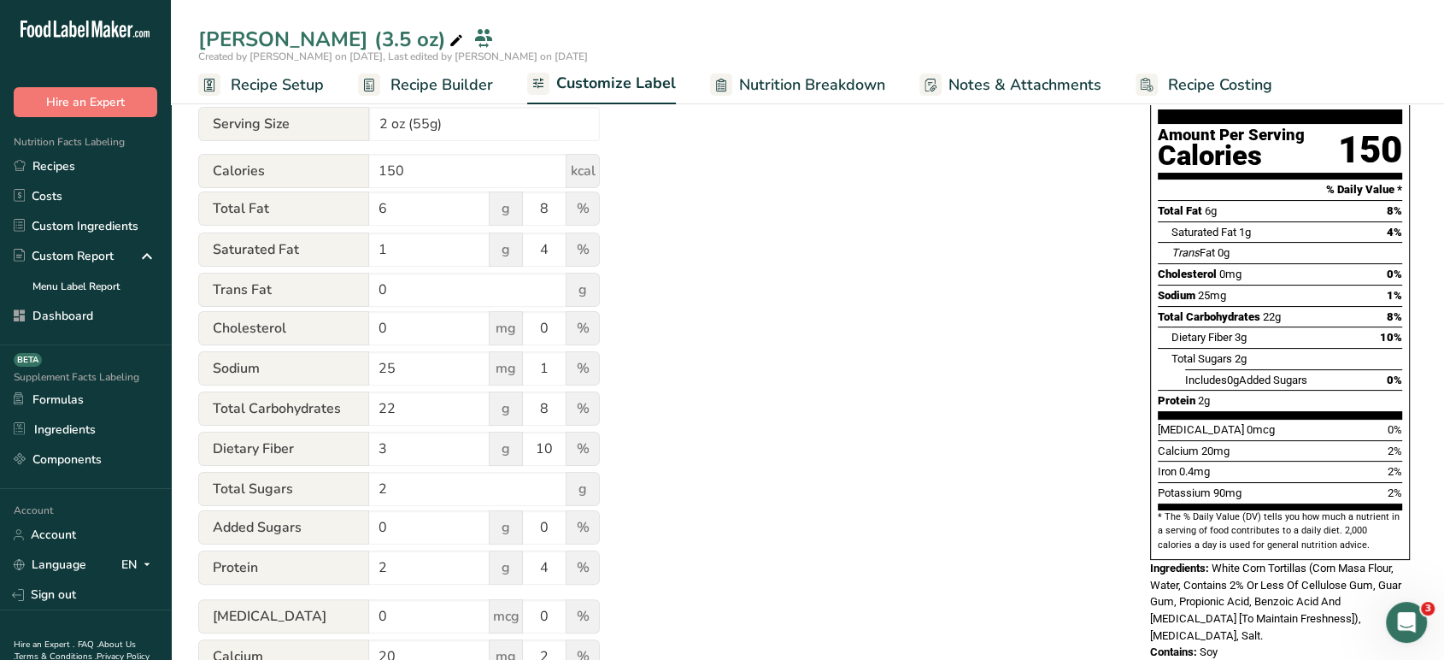
scroll to position [0, 0]
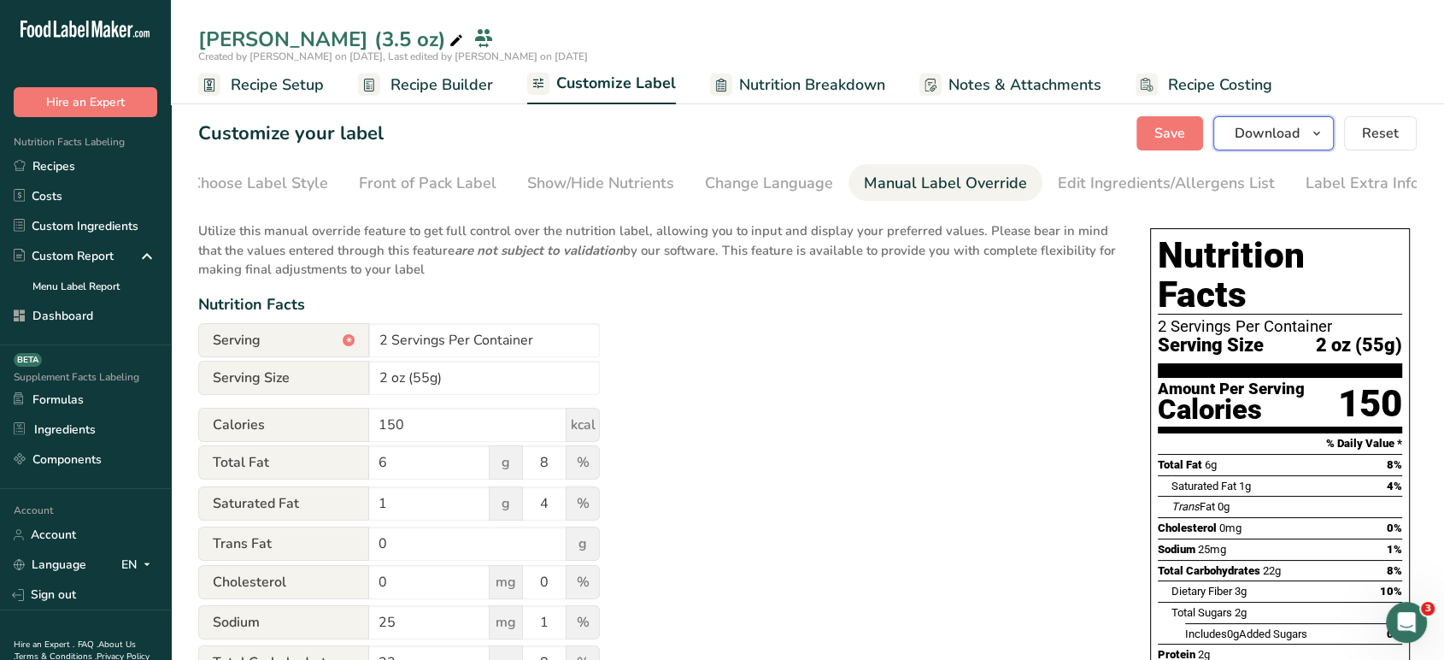
click at [1299, 134] on button "Download" at bounding box center [1273, 133] width 120 height 34
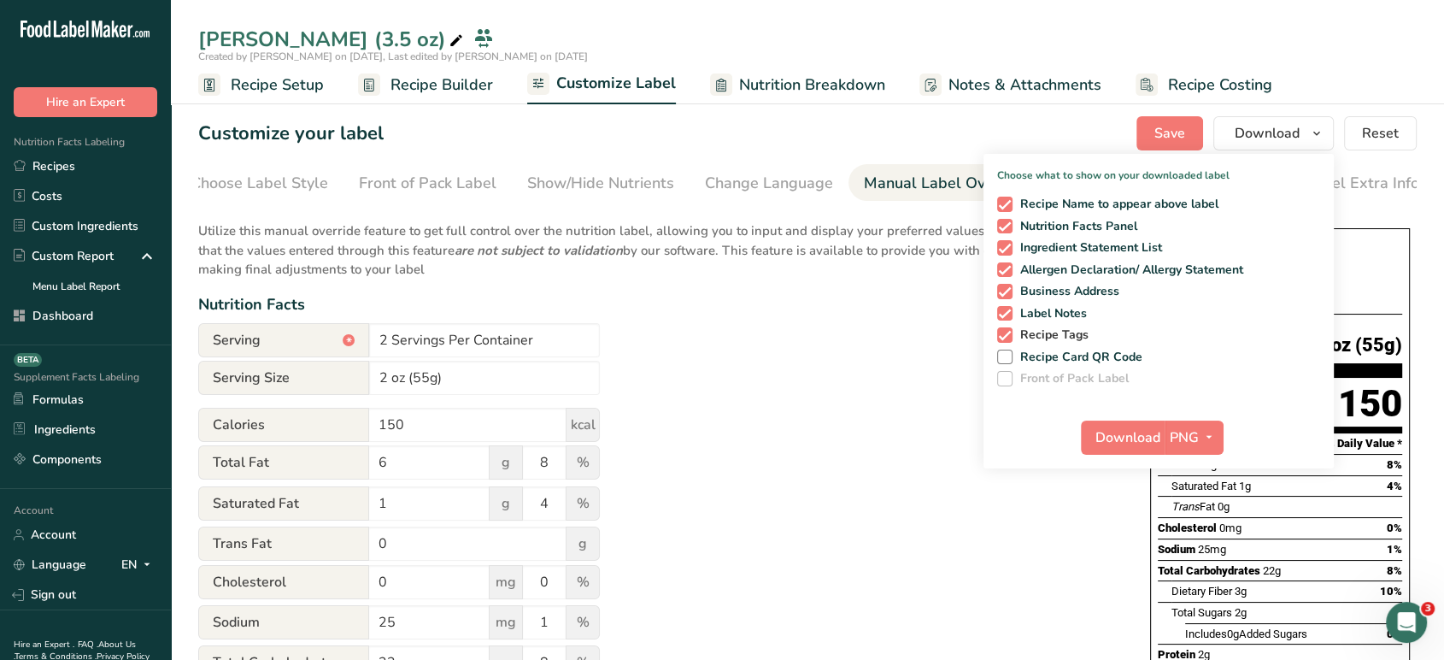
click at [1006, 333] on span at bounding box center [1004, 334] width 15 height 15
click at [1006, 333] on input "Recipe Tags" at bounding box center [1002, 334] width 11 height 11
checkbox input "false"
click at [1176, 446] on span "PNG" at bounding box center [1184, 437] width 29 height 21
click at [1200, 554] on link "PDF" at bounding box center [1196, 557] width 55 height 28
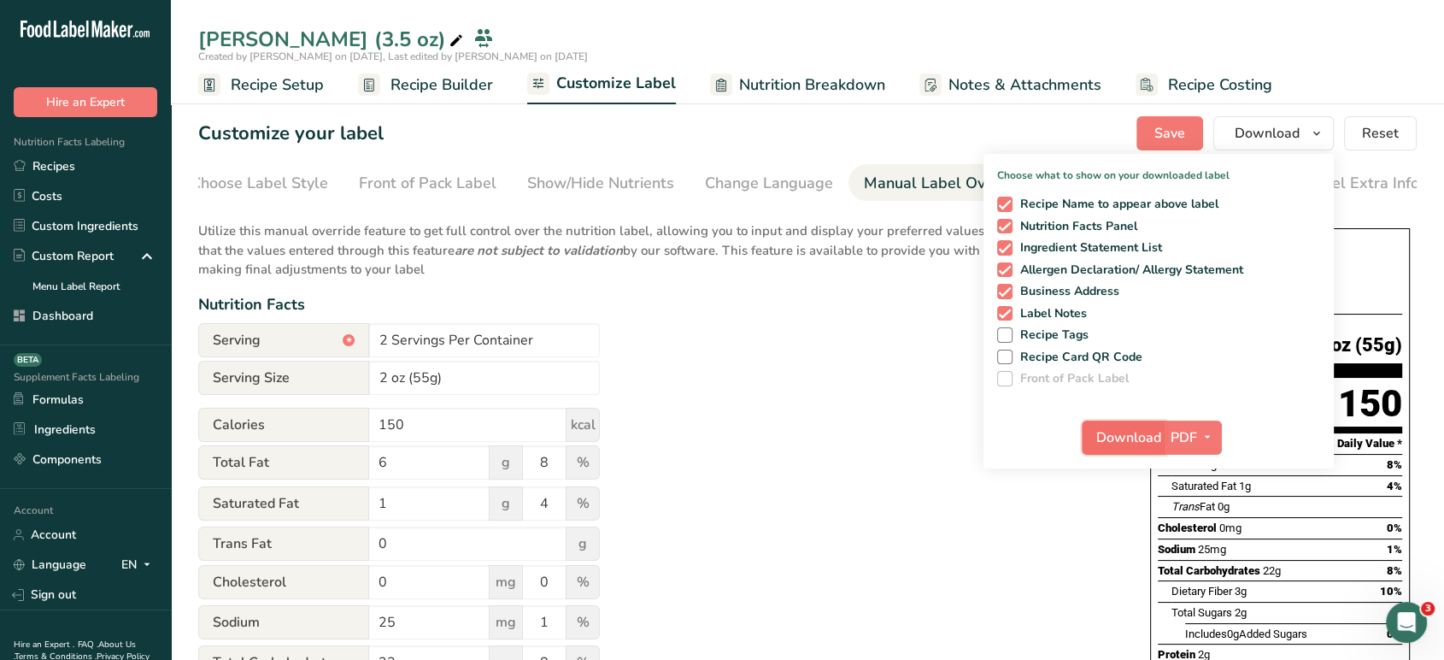
click at [1112, 442] on span "Download" at bounding box center [1128, 437] width 65 height 21
